Goal: Information Seeking & Learning: Learn about a topic

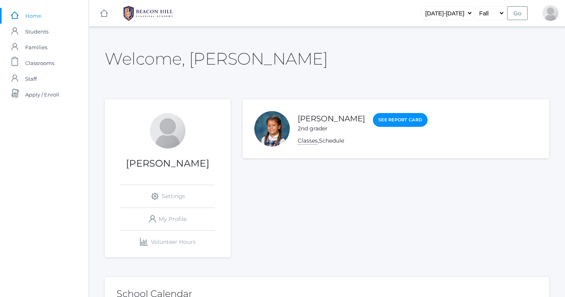
click at [310, 141] on link "Classes" at bounding box center [307, 140] width 20 height 7
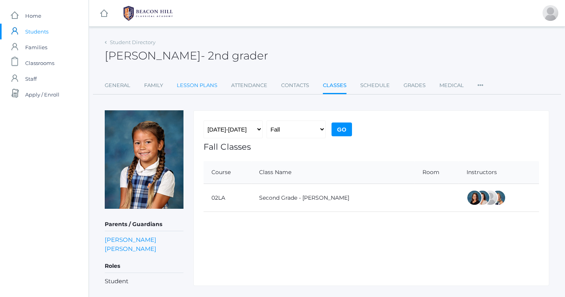
click at [197, 87] on link "Lesson Plans" at bounding box center [197, 85] width 41 height 16
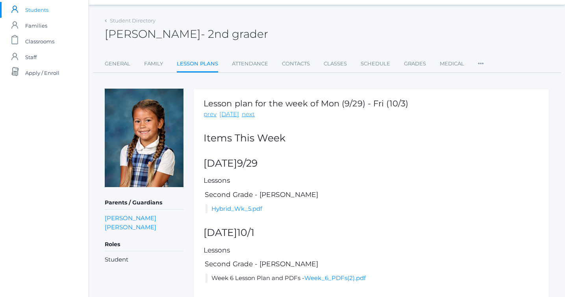
scroll to position [23, 0]
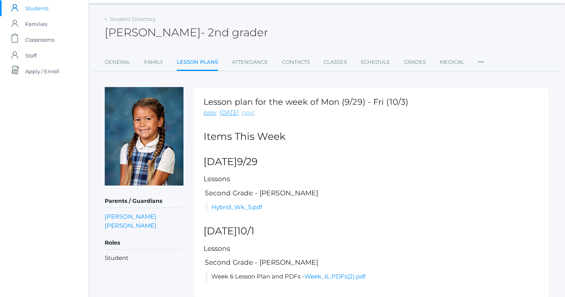
click at [242, 114] on link "next" at bounding box center [248, 112] width 13 height 9
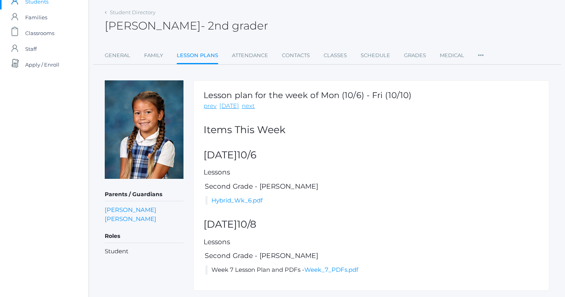
scroll to position [52, 0]
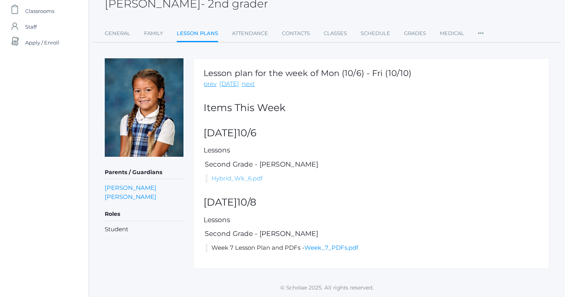
click at [221, 179] on link "Hybrid_Wk_6.pdf" at bounding box center [236, 177] width 51 height 7
click at [334, 246] on link "Week_7_PDFs.pdf" at bounding box center [331, 247] width 54 height 7
